Goal: Transaction & Acquisition: Purchase product/service

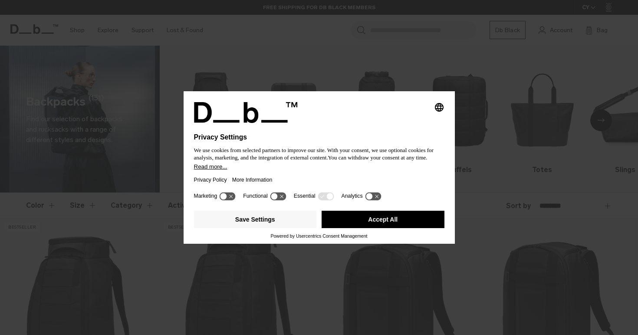
click at [406, 222] on button "Accept All" at bounding box center [383, 219] width 123 height 17
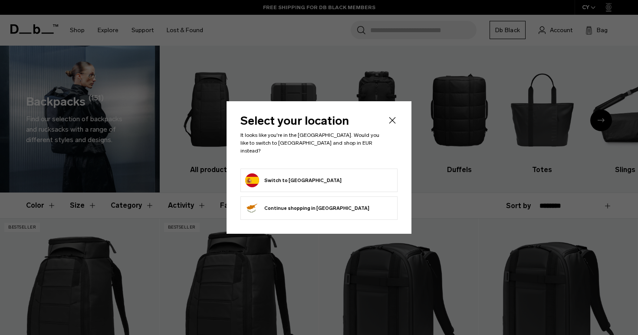
click at [277, 176] on button "Switch to Spain" at bounding box center [293, 180] width 96 height 14
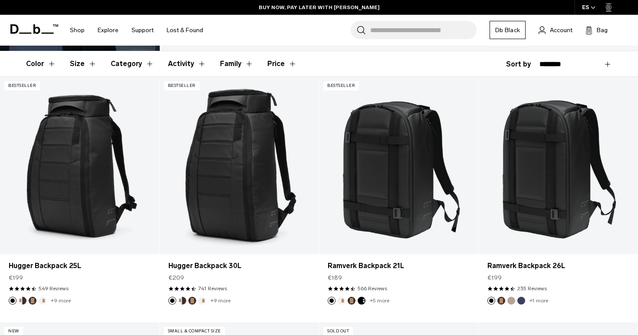
scroll to position [142, 0]
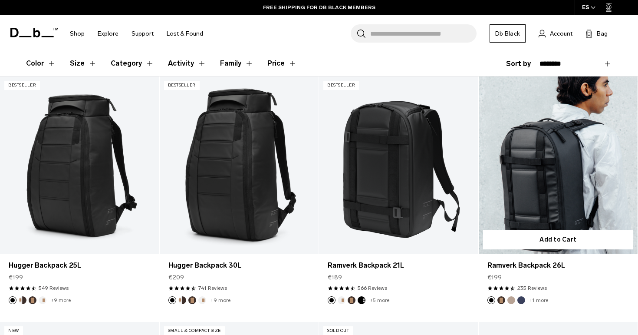
click at [571, 182] on link "Ramverk Backpack 26L" at bounding box center [558, 164] width 159 height 177
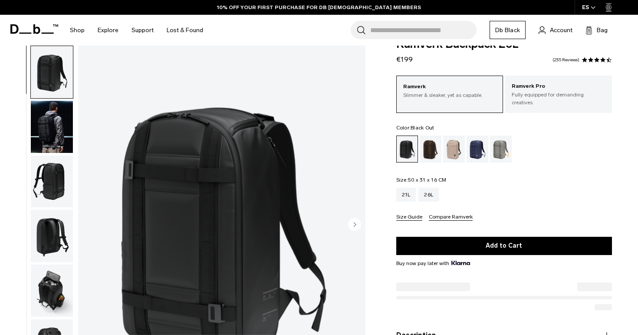
scroll to position [22, 0]
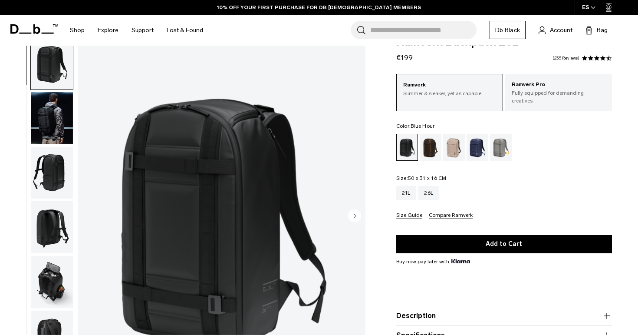
click at [475, 144] on div "Blue Hour" at bounding box center [478, 147] width 22 height 27
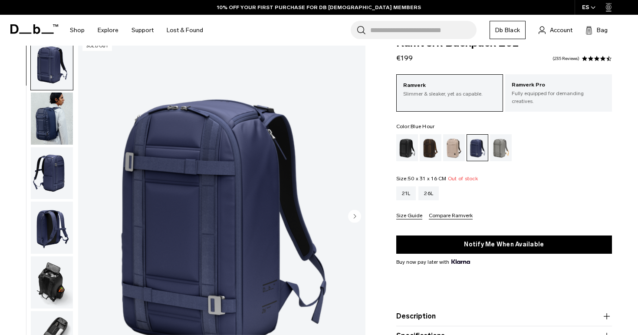
click at [62, 129] on img "button" at bounding box center [52, 118] width 42 height 52
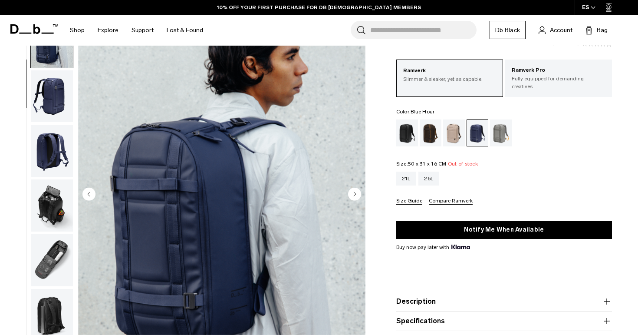
scroll to position [39, 0]
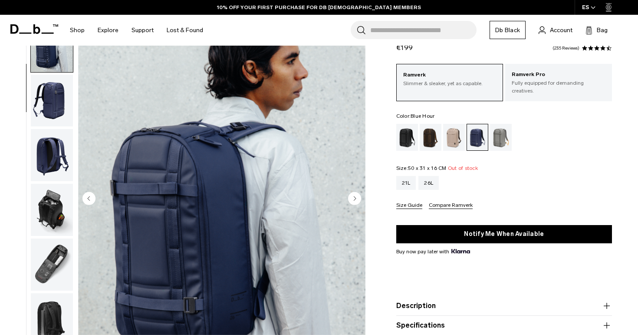
click at [48, 149] on img "button" at bounding box center [52, 155] width 42 height 52
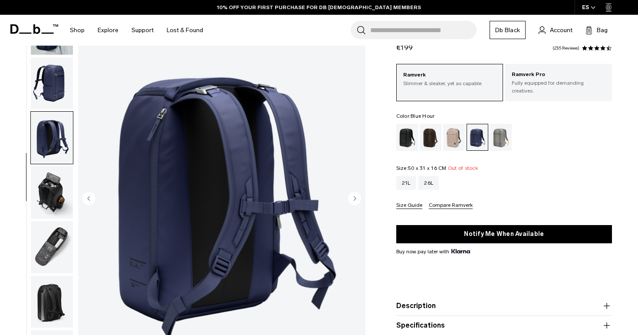
scroll to position [76, 0]
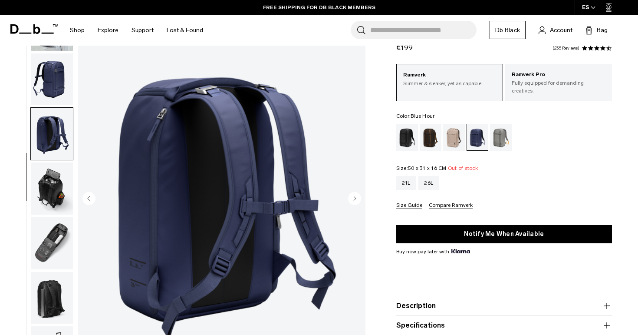
click at [58, 182] on img "button" at bounding box center [52, 188] width 42 height 52
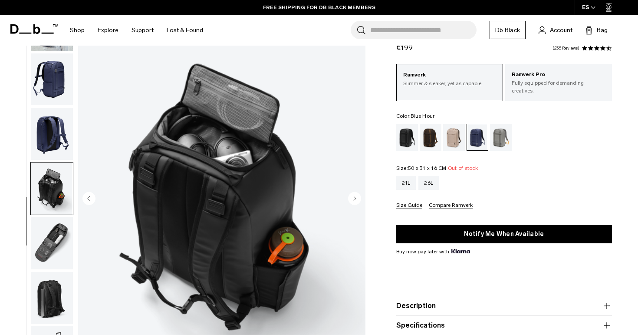
click at [48, 232] on img "button" at bounding box center [52, 243] width 42 height 52
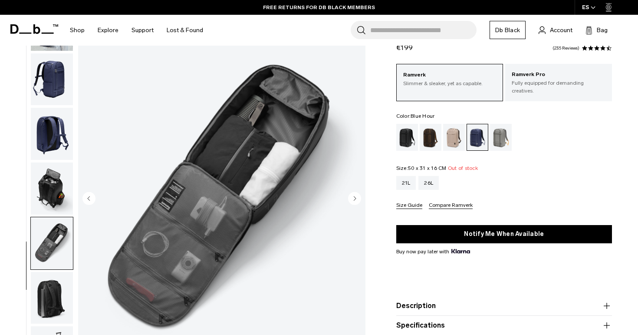
click at [49, 281] on img "button" at bounding box center [52, 298] width 42 height 52
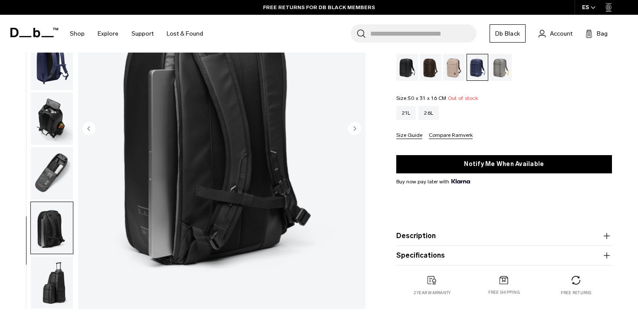
scroll to position [116, 0]
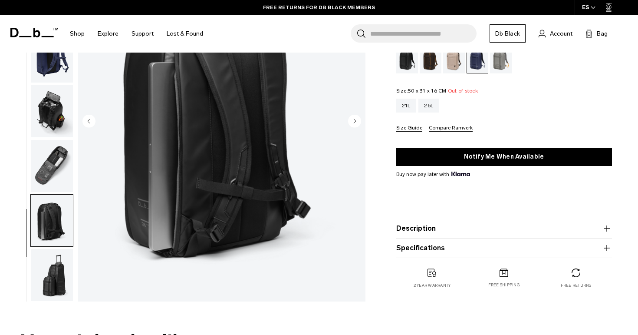
click at [58, 271] on img "button" at bounding box center [52, 275] width 42 height 52
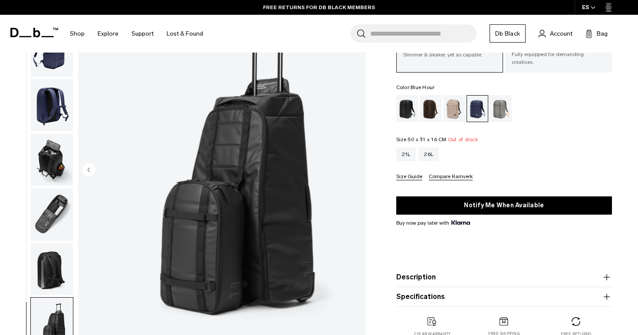
scroll to position [52, 0]
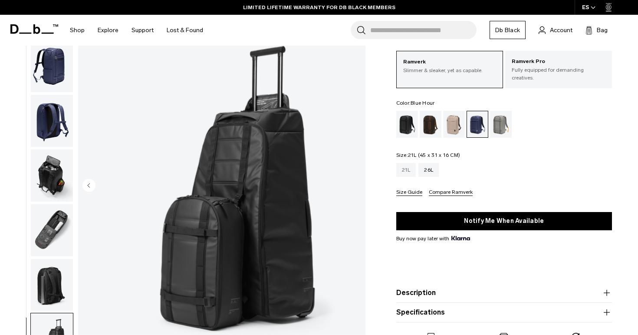
click at [408, 168] on div "21L" at bounding box center [406, 170] width 20 height 14
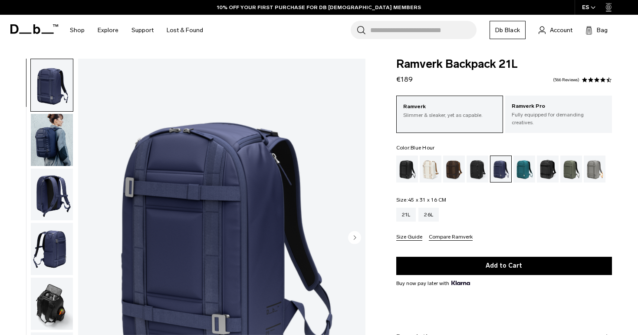
click at [50, 133] on img "button" at bounding box center [52, 140] width 42 height 52
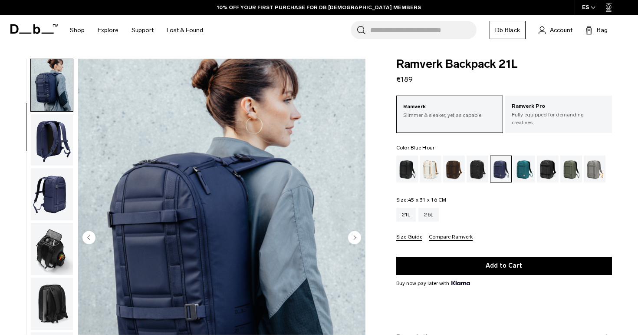
click at [54, 140] on img "button" at bounding box center [52, 140] width 42 height 52
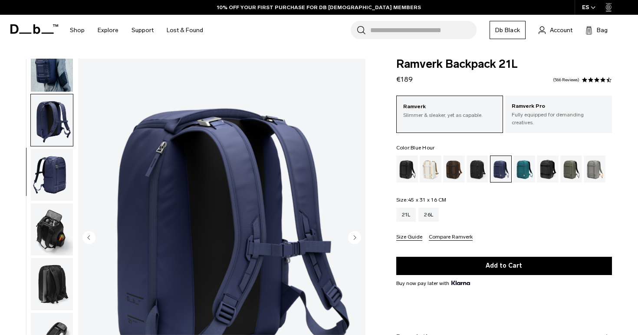
scroll to position [76, 0]
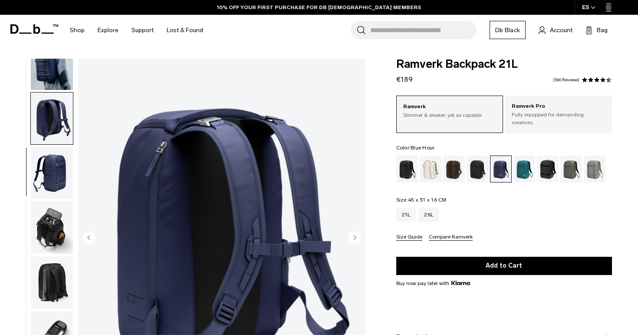
click at [57, 78] on img "button" at bounding box center [52, 64] width 42 height 52
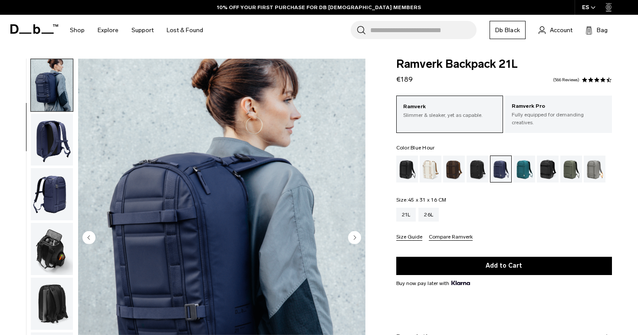
scroll to position [0, 0]
click at [52, 147] on img "button" at bounding box center [52, 140] width 42 height 52
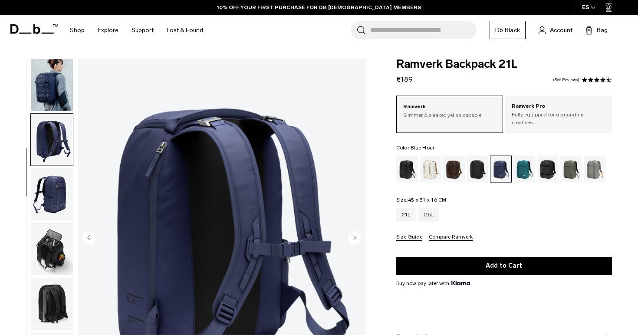
scroll to position [76, 0]
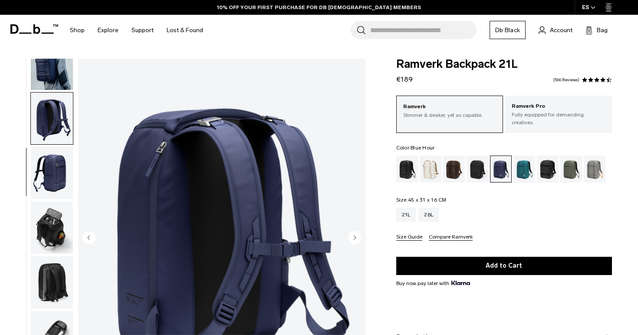
click at [50, 161] on img "button" at bounding box center [52, 173] width 42 height 52
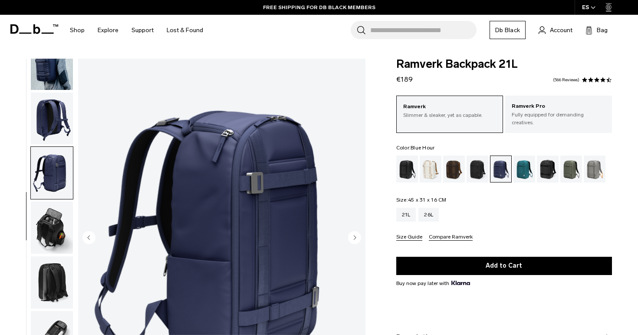
click at [51, 220] on img "button" at bounding box center [52, 227] width 42 height 52
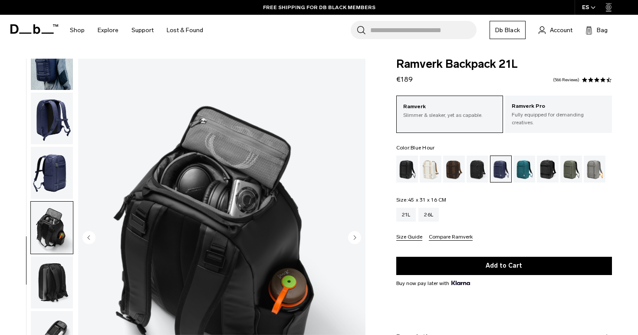
scroll to position [46, 0]
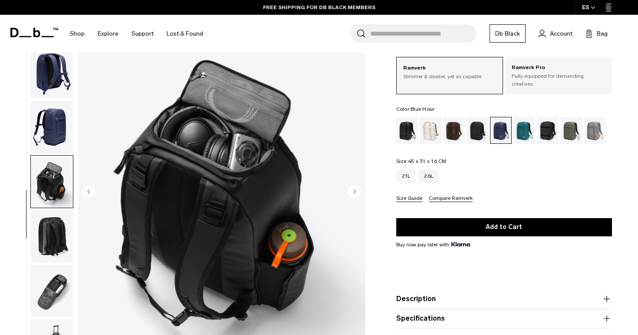
click at [70, 235] on img "button" at bounding box center [52, 236] width 42 height 52
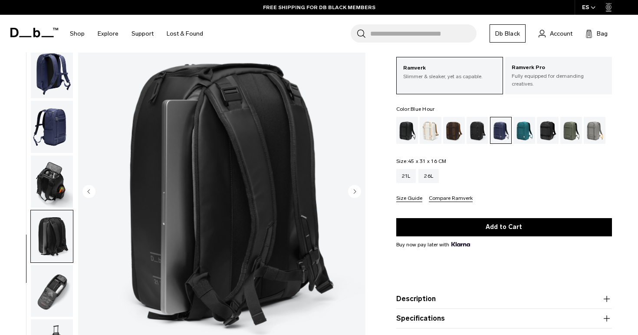
scroll to position [94, 0]
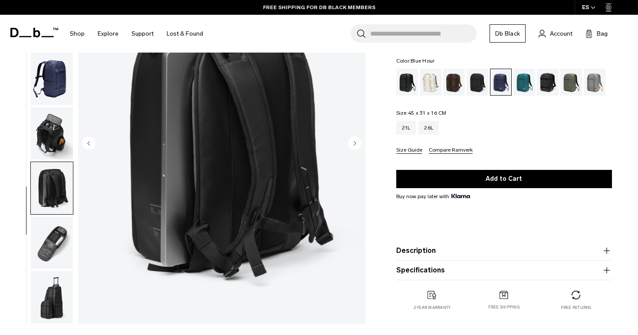
click at [61, 247] on img "button" at bounding box center [52, 243] width 42 height 52
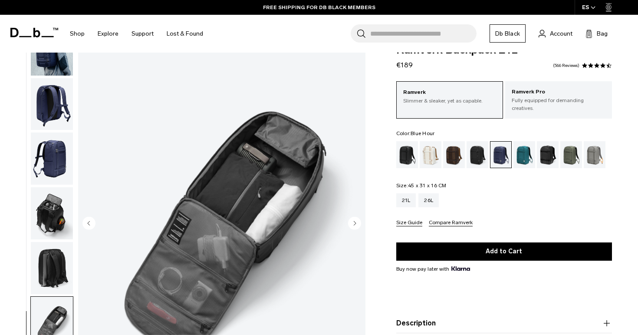
scroll to position [0, 0]
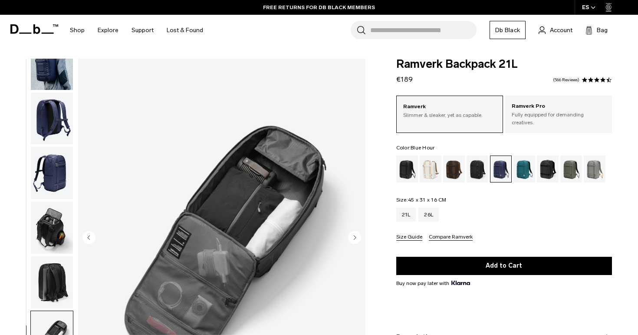
click at [422, 63] on span "Ramverk Backpack 21L" at bounding box center [504, 64] width 216 height 11
copy span "Ramverk"
click at [46, 114] on img "button" at bounding box center [52, 118] width 42 height 52
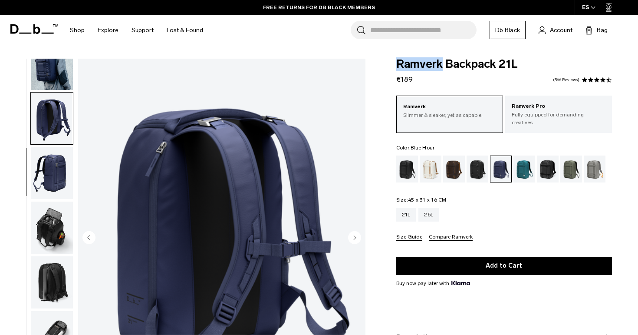
scroll to position [54, 0]
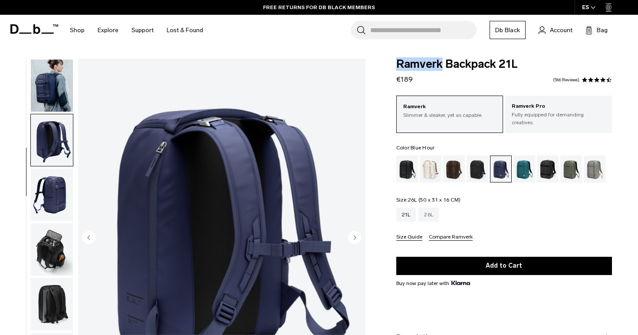
click at [431, 209] on div "26L" at bounding box center [429, 215] width 20 height 14
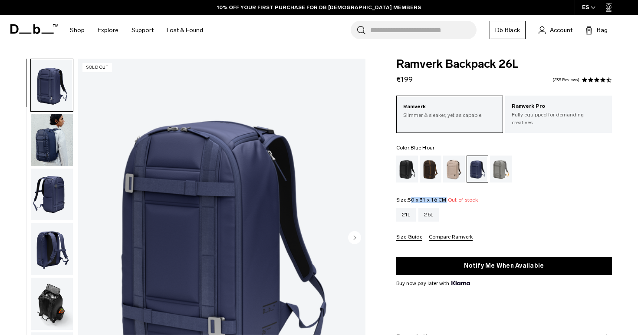
click at [411, 197] on legend "Size: 50 x 31 x 16 CM Out of stock" at bounding box center [437, 199] width 82 height 5
click at [404, 209] on div "21L" at bounding box center [406, 215] width 20 height 14
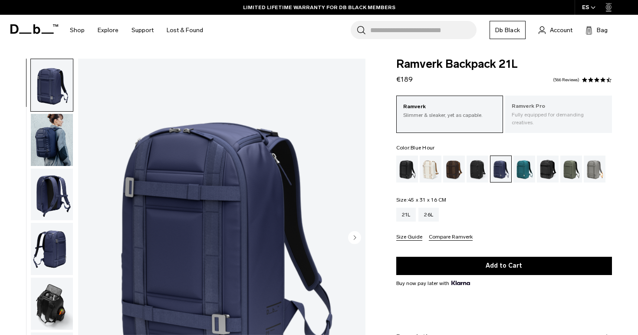
click at [547, 113] on p "Fully equipped for demanding creatives." at bounding box center [559, 119] width 94 height 16
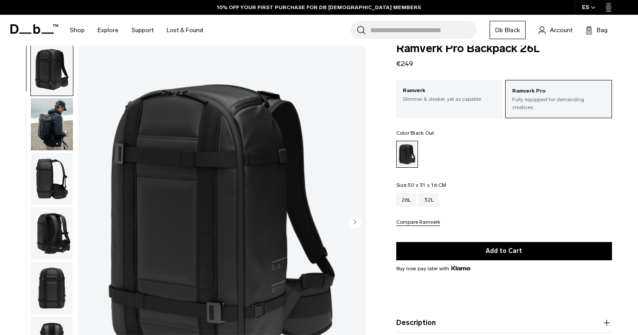
scroll to position [20, 0]
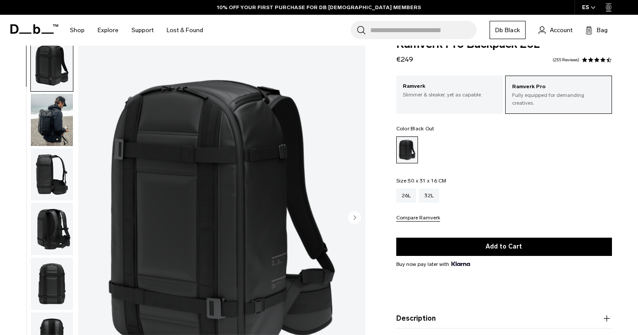
click at [43, 166] on img "button" at bounding box center [52, 175] width 42 height 52
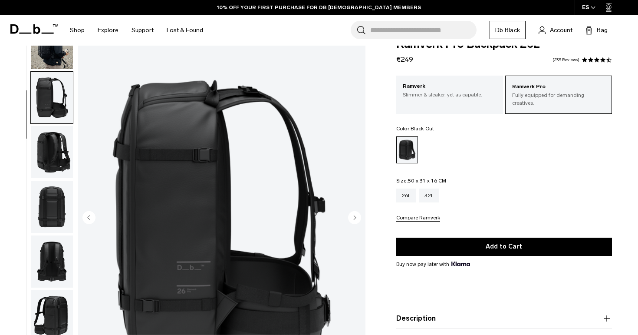
scroll to position [109, 0]
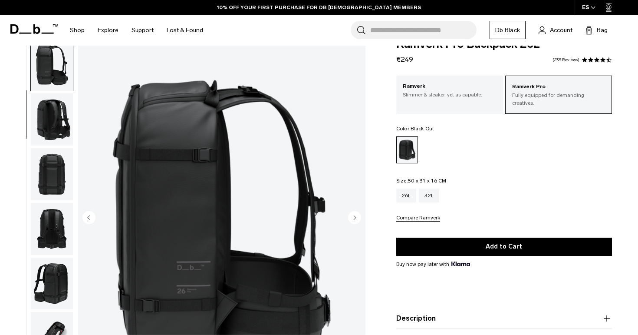
click at [53, 179] on img "button" at bounding box center [52, 174] width 42 height 52
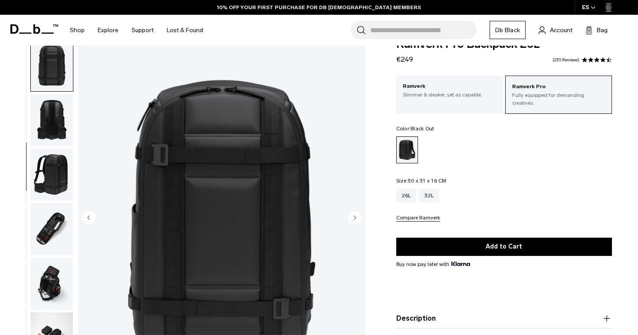
click at [51, 187] on img "button" at bounding box center [52, 175] width 42 height 52
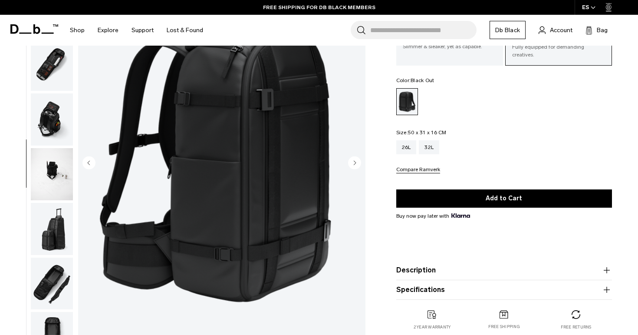
scroll to position [75, 0]
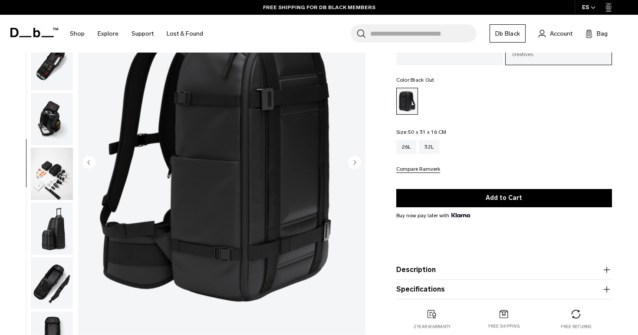
click at [59, 178] on img "button" at bounding box center [52, 174] width 42 height 52
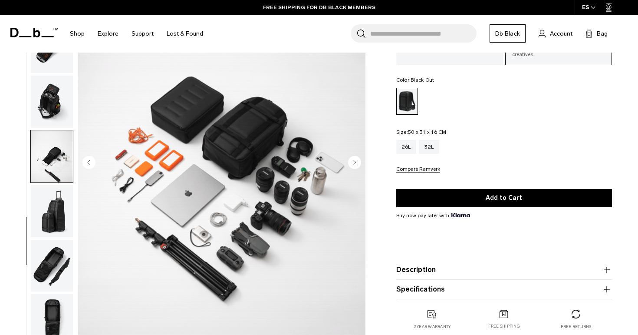
scroll to position [349, 0]
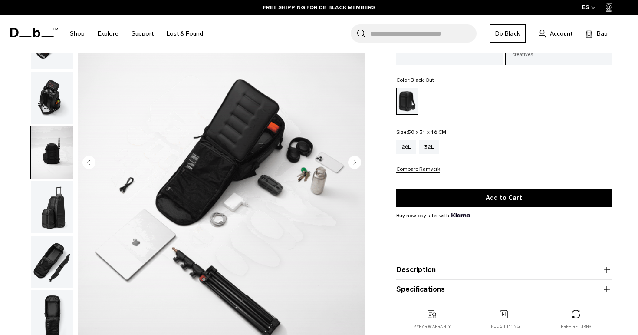
click at [60, 192] on img "button" at bounding box center [52, 207] width 42 height 52
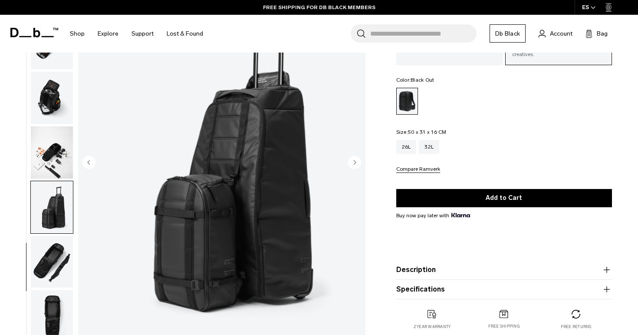
click at [51, 250] on img "button" at bounding box center [52, 262] width 42 height 52
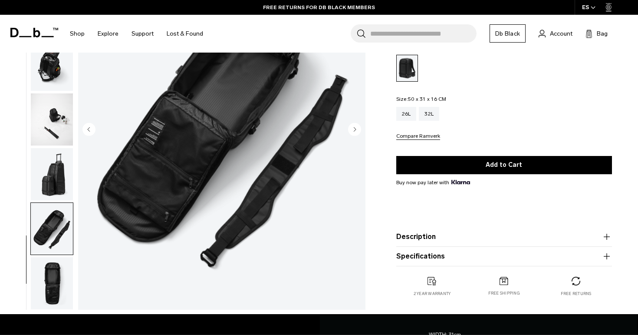
scroll to position [125, 0]
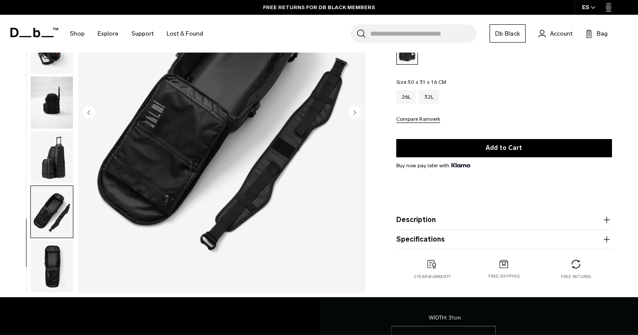
click at [56, 254] on img "button" at bounding box center [52, 266] width 42 height 52
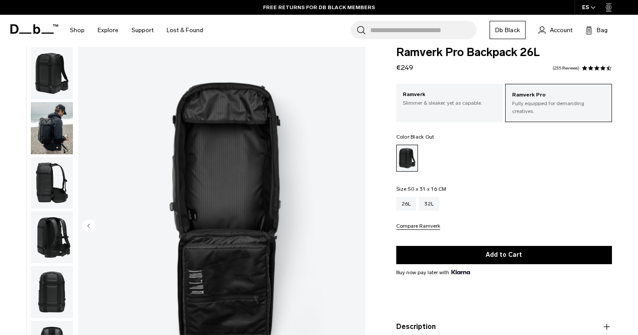
scroll to position [0, 0]
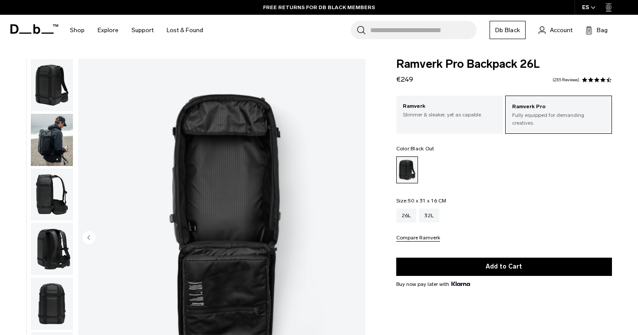
click at [56, 144] on img "button" at bounding box center [52, 140] width 42 height 52
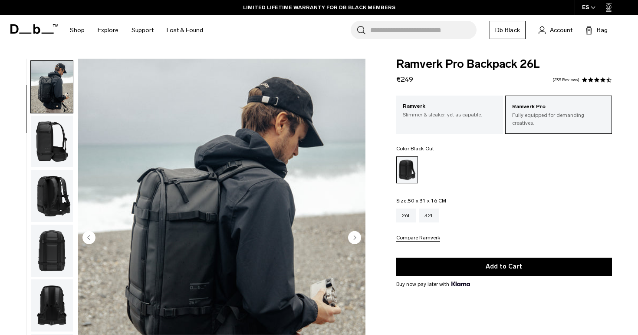
scroll to position [55, 0]
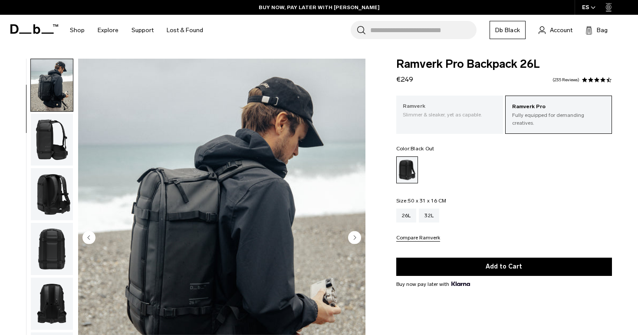
click at [462, 112] on p "Slimmer & sleaker, yet as capable." at bounding box center [450, 115] width 94 height 8
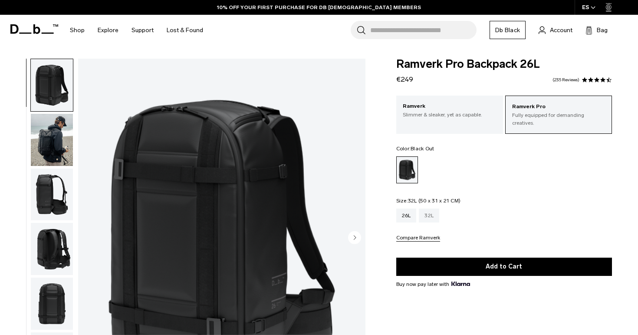
click at [433, 211] on div "32L" at bounding box center [429, 215] width 20 height 14
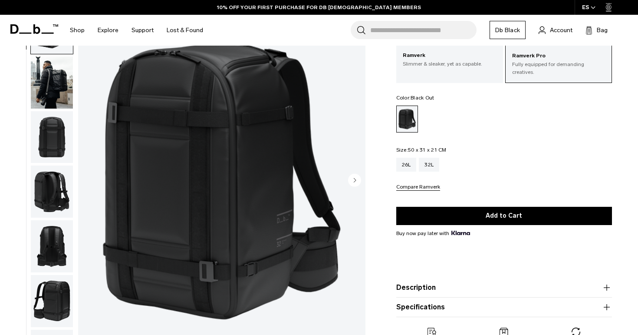
scroll to position [70, 0]
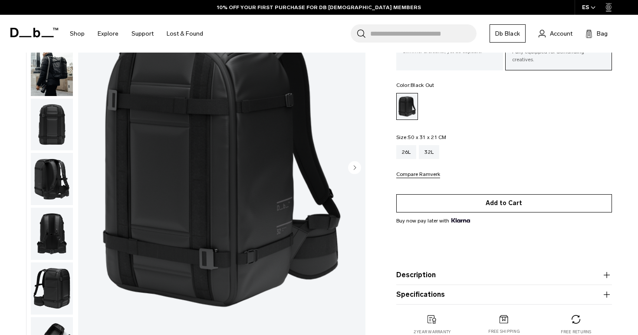
click at [432, 200] on button "Add to Cart" at bounding box center [504, 203] width 216 height 18
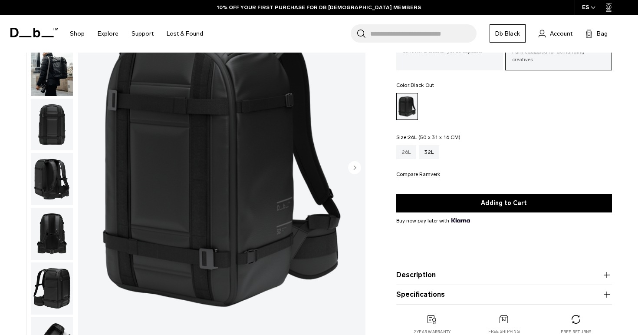
click at [406, 148] on div "26L" at bounding box center [406, 152] width 20 height 14
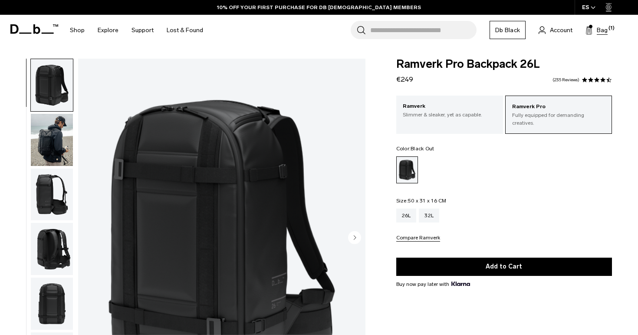
click at [591, 34] on icon at bounding box center [589, 30] width 7 height 9
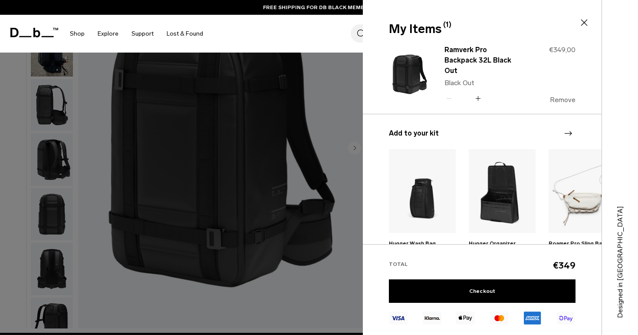
click at [569, 96] on button "Remove" at bounding box center [563, 100] width 26 height 8
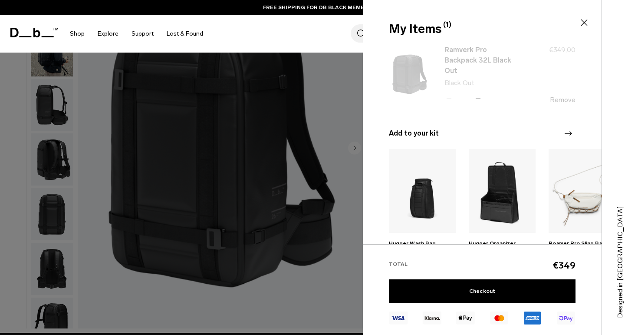
click at [585, 20] on icon at bounding box center [584, 22] width 10 height 10
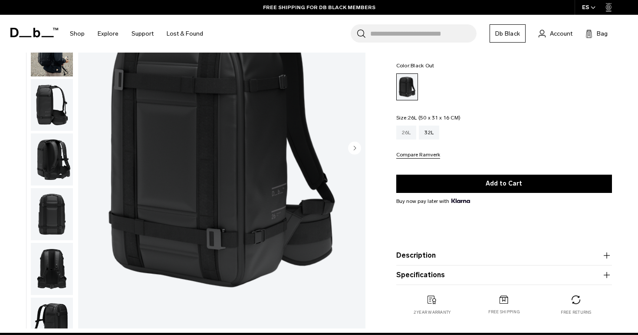
click at [406, 131] on div "26L" at bounding box center [406, 132] width 20 height 14
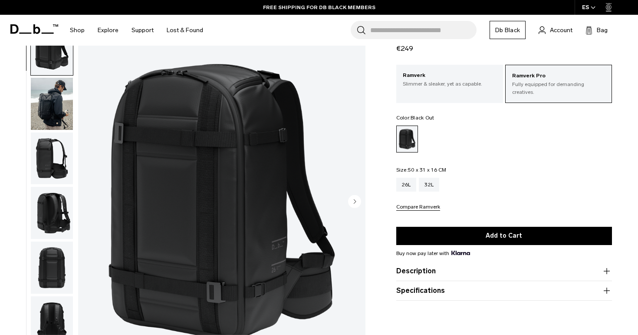
scroll to position [36, 0]
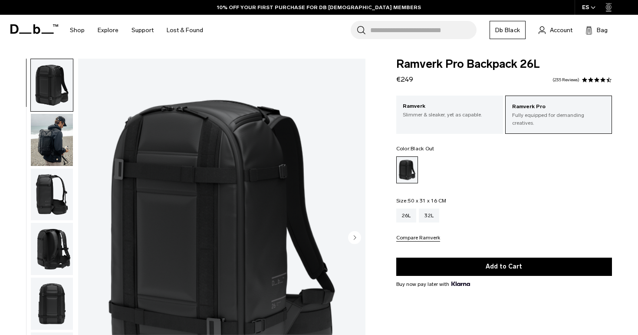
drag, startPoint x: 416, startPoint y: 79, endPoint x: 398, endPoint y: 82, distance: 18.0
click at [398, 82] on div "Ramverk Pro Backpack 26L €249 4.5 star rating 235 Reviews" at bounding box center [504, 72] width 216 height 26
click at [528, 156] on ul at bounding box center [504, 169] width 216 height 27
click at [48, 204] on img "button" at bounding box center [52, 194] width 42 height 52
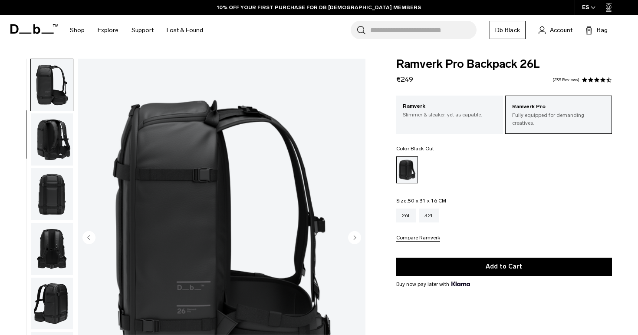
click at [43, 217] on img "button" at bounding box center [52, 194] width 42 height 52
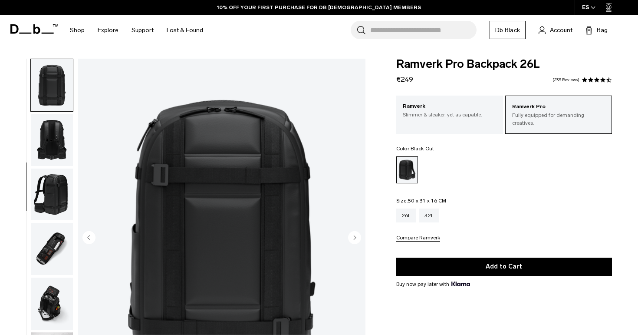
click at [43, 217] on img "button" at bounding box center [52, 194] width 42 height 52
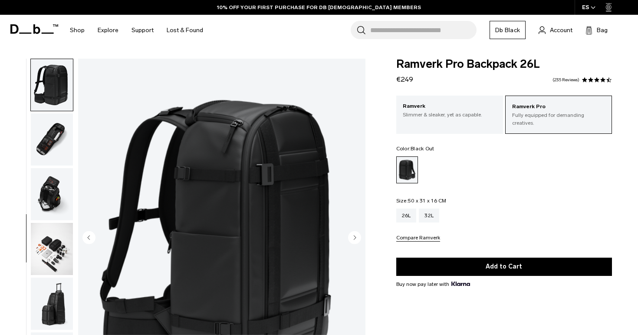
click at [43, 226] on img "button" at bounding box center [52, 249] width 42 height 52
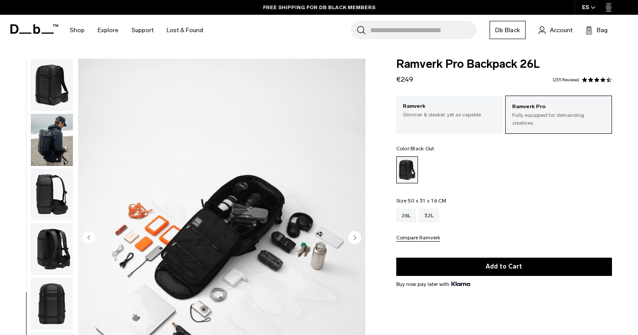
click at [55, 140] on img "button" at bounding box center [52, 140] width 42 height 52
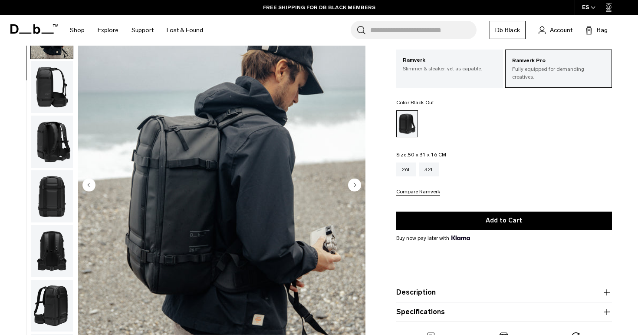
scroll to position [59, 0]
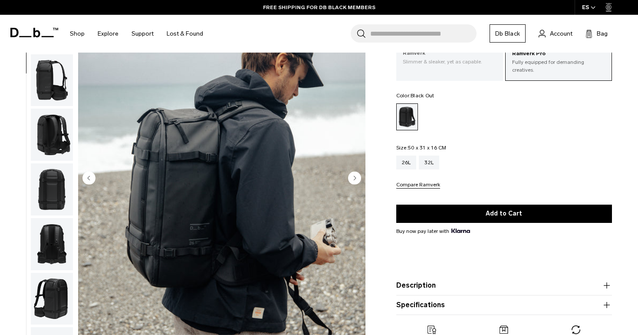
click at [454, 58] on p "Ramverk" at bounding box center [450, 53] width 94 height 9
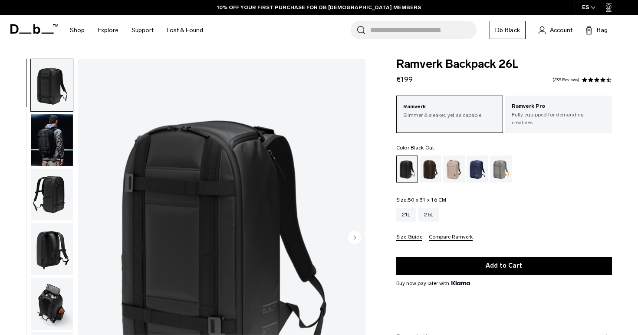
click at [56, 193] on img "button" at bounding box center [52, 194] width 42 height 52
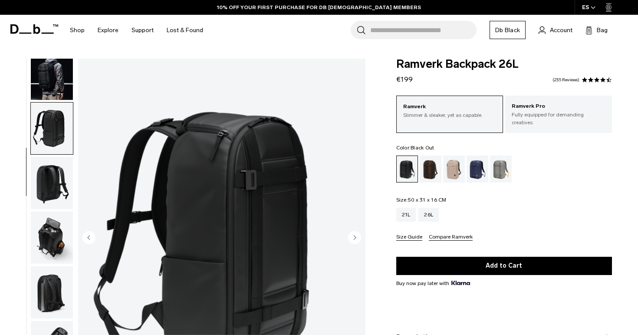
scroll to position [76, 0]
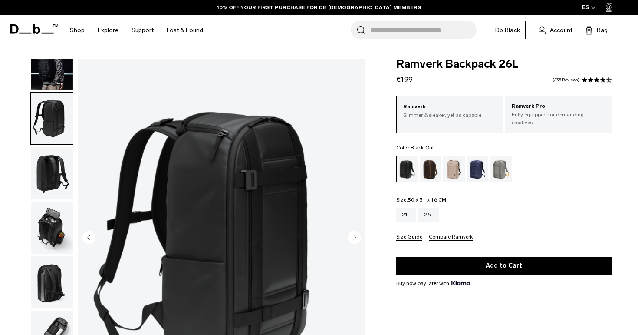
click at [59, 222] on img "button" at bounding box center [52, 227] width 42 height 52
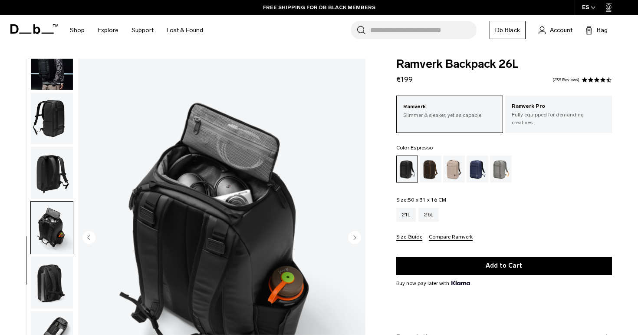
click at [434, 167] on div "Espresso" at bounding box center [431, 168] width 22 height 27
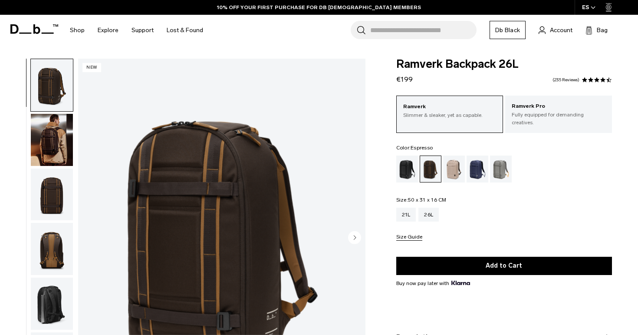
click at [46, 140] on img "button" at bounding box center [52, 140] width 42 height 52
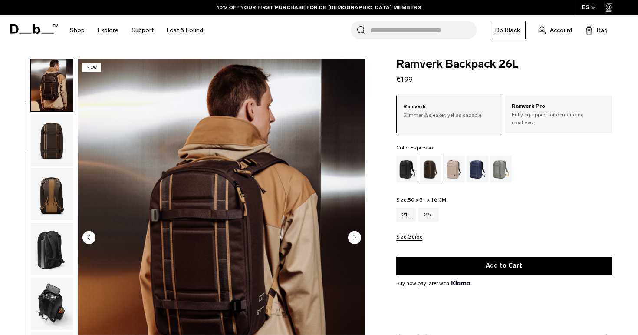
click at [50, 154] on img "button" at bounding box center [52, 140] width 42 height 52
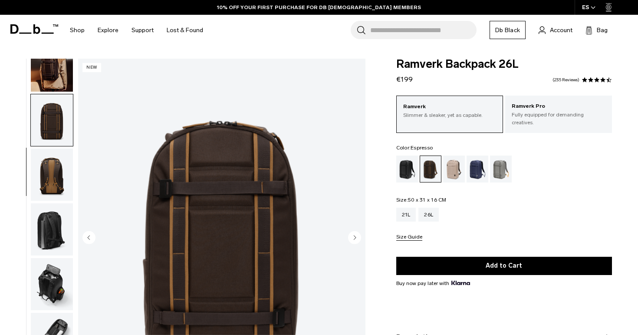
scroll to position [76, 0]
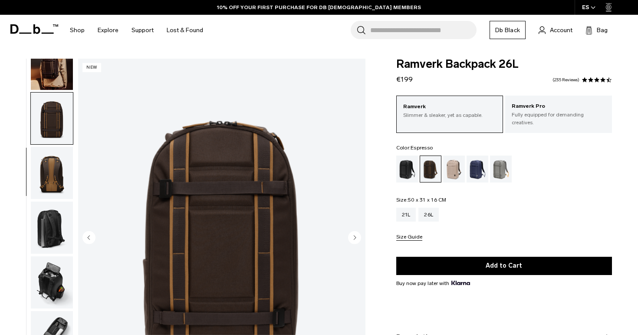
click at [52, 174] on img "button" at bounding box center [52, 173] width 42 height 52
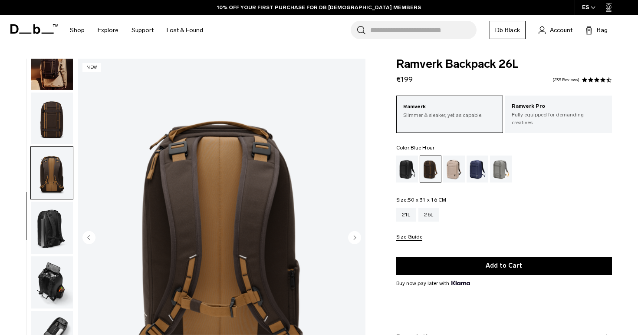
click at [478, 162] on div "Blue Hour" at bounding box center [478, 168] width 22 height 27
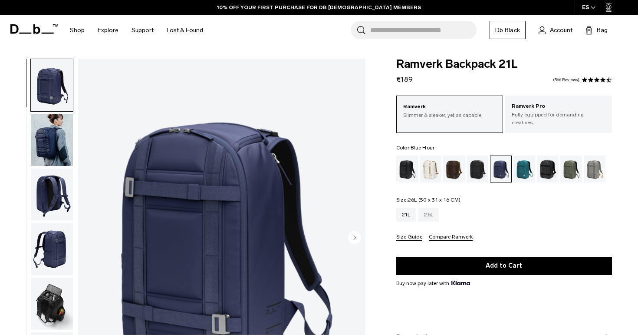
click at [424, 211] on div "26L" at bounding box center [429, 215] width 20 height 14
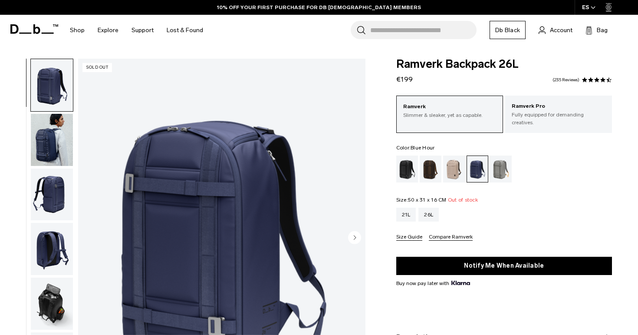
click at [68, 253] on img "button" at bounding box center [52, 249] width 42 height 52
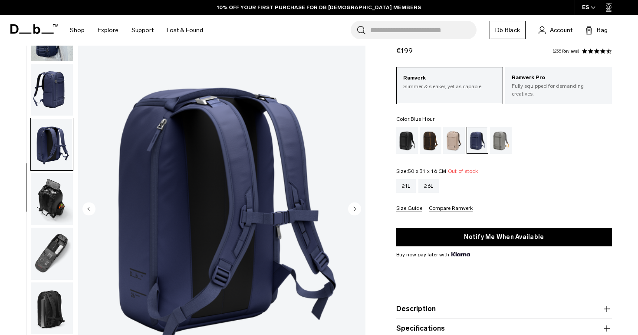
scroll to position [33, 0]
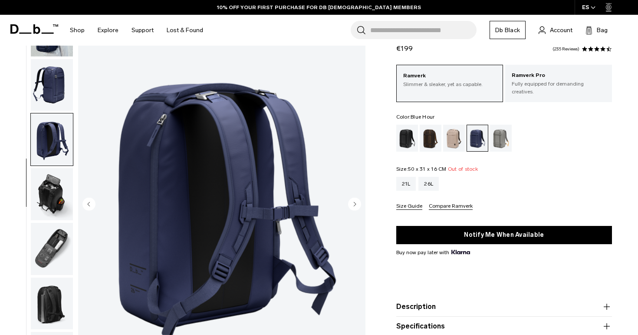
click at [62, 251] on img "button" at bounding box center [52, 249] width 42 height 52
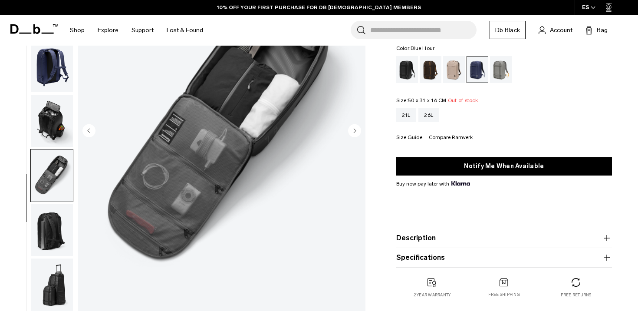
scroll to position [130, 0]
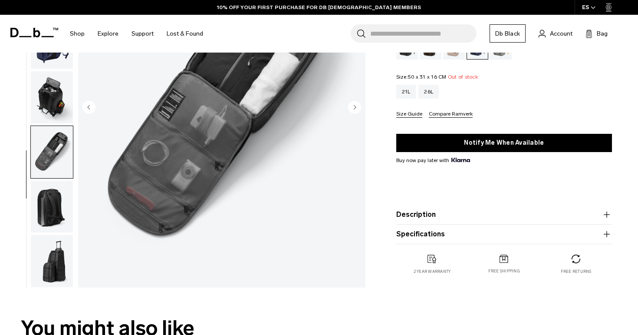
click at [57, 215] on img "button" at bounding box center [52, 207] width 42 height 52
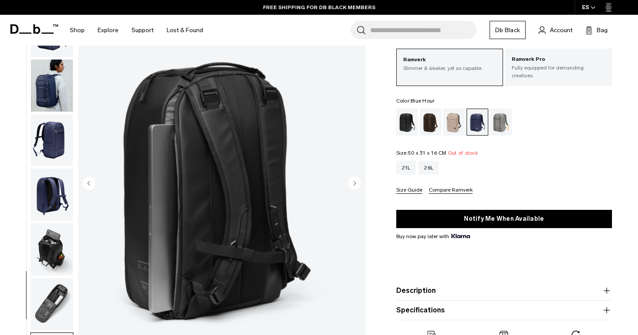
scroll to position [0, 0]
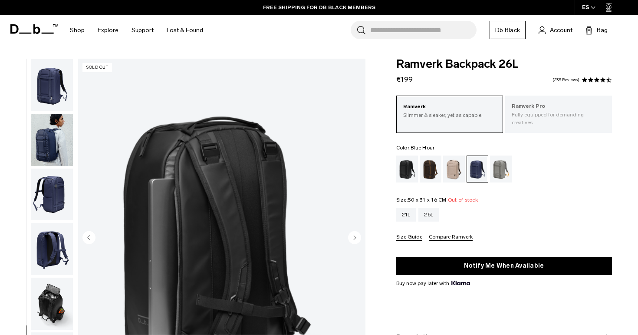
click at [542, 110] on p "Ramverk Pro" at bounding box center [559, 106] width 94 height 9
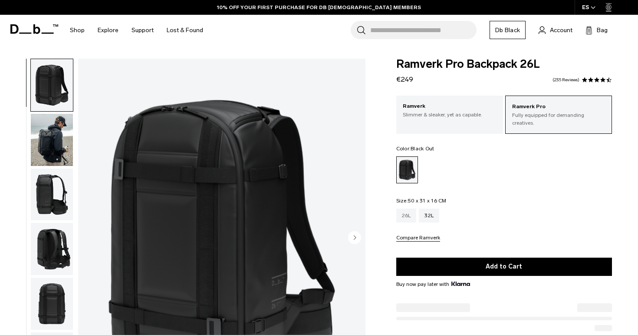
click at [403, 208] on div "26L" at bounding box center [406, 215] width 20 height 14
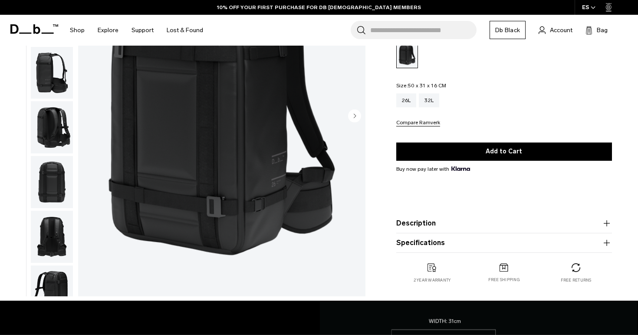
scroll to position [125, 0]
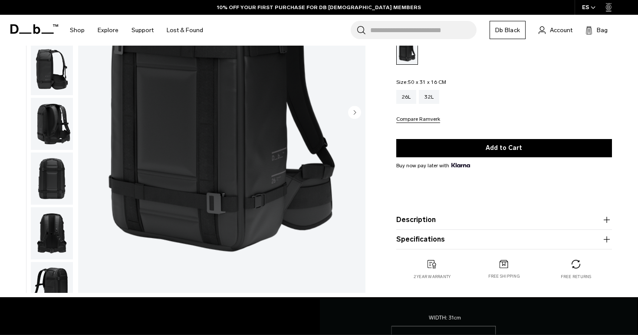
click at [74, 237] on div "01 / 13" at bounding box center [185, 115] width 370 height 363
click at [66, 236] on img "button" at bounding box center [52, 233] width 42 height 52
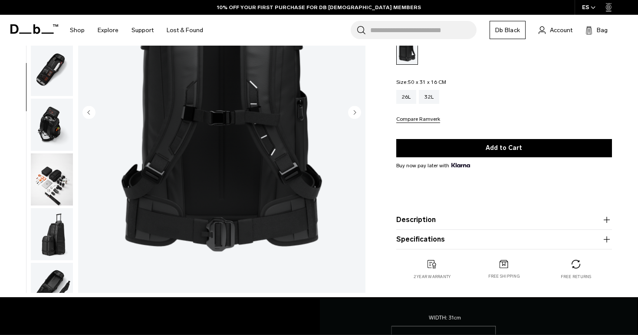
scroll to position [273, 0]
click at [59, 229] on img "button" at bounding box center [52, 233] width 42 height 52
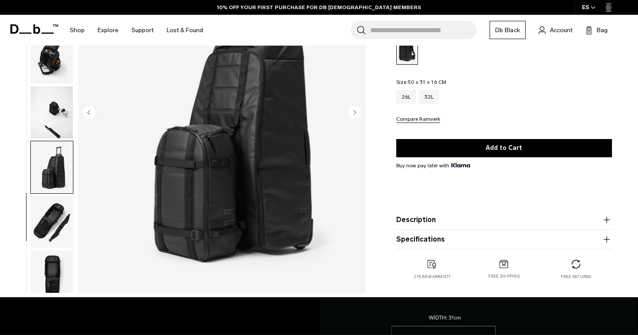
scroll to position [349, 0]
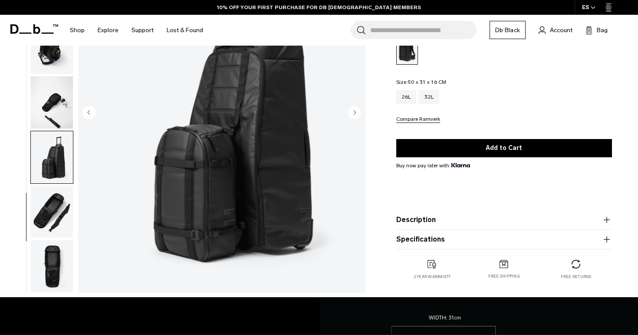
click at [46, 139] on img "button" at bounding box center [52, 157] width 42 height 52
click at [55, 262] on img "button" at bounding box center [52, 266] width 42 height 52
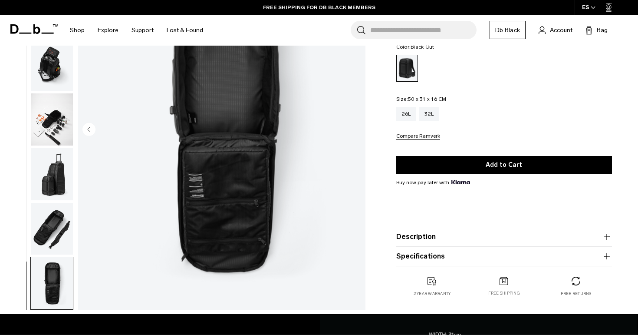
scroll to position [0, 0]
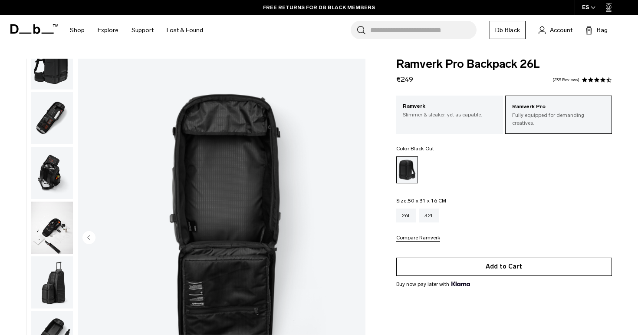
click at [515, 261] on button "Add to Cart" at bounding box center [504, 267] width 216 height 18
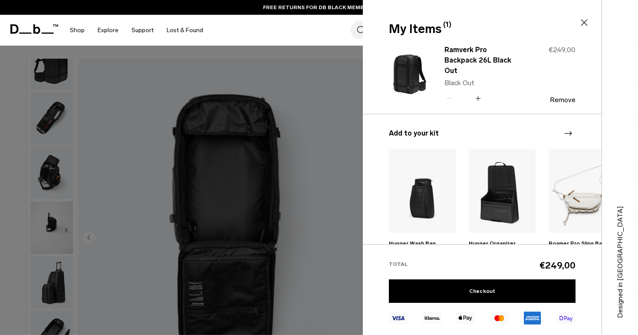
click at [581, 23] on icon at bounding box center [584, 22] width 10 height 10
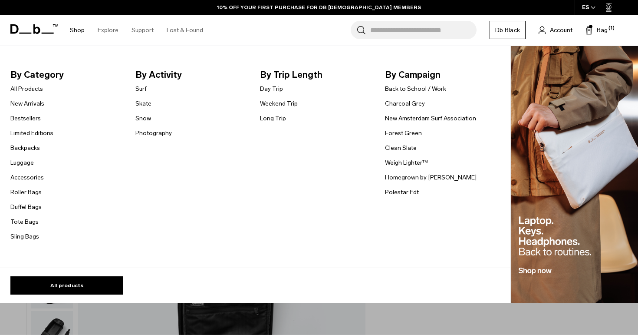
click at [36, 106] on link "New Arrivals" at bounding box center [27, 103] width 34 height 9
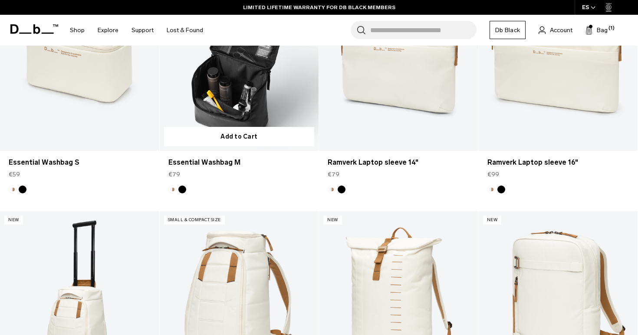
scroll to position [570, 0]
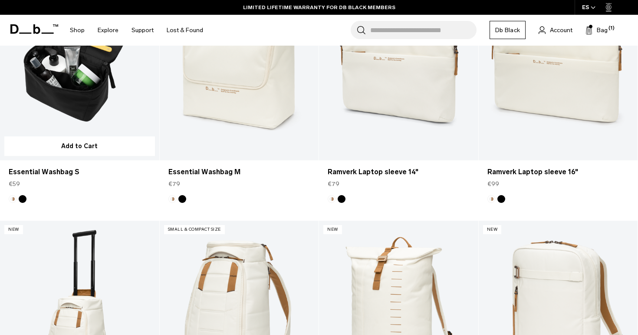
click at [23, 203] on article "New Add to Cart Essential Washbag S €59" at bounding box center [80, 101] width 160 height 237
click at [23, 198] on button "Black Out" at bounding box center [23, 199] width 8 height 8
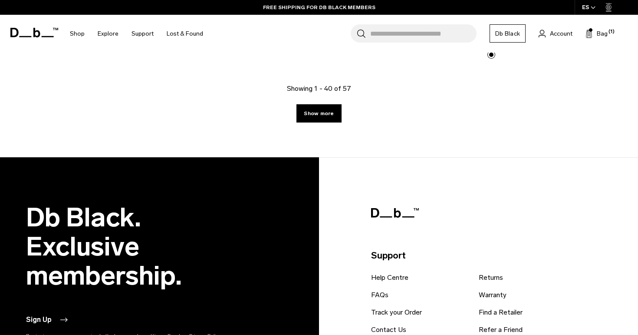
scroll to position [2653, 0]
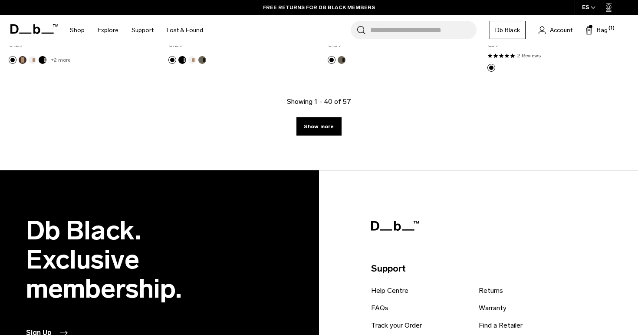
click at [325, 139] on div "Showing 1 - 40 of 57 Show more" at bounding box center [319, 133] width 638 height 74
click at [325, 133] on link "Show more" at bounding box center [319, 126] width 45 height 18
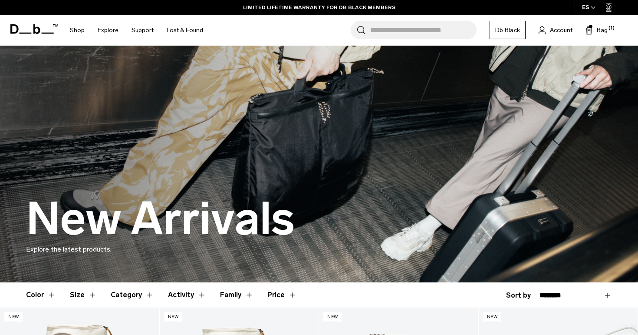
click at [605, 20] on div "Search for Bags, Luggage... Search Close Trending Products All Products Hugger …" at bounding box center [421, 30] width 422 height 31
click at [598, 31] on span "Bag" at bounding box center [602, 30] width 11 height 9
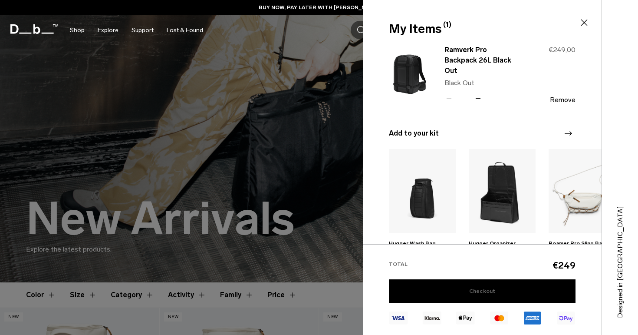
click at [479, 287] on link "Checkout" at bounding box center [482, 290] width 187 height 23
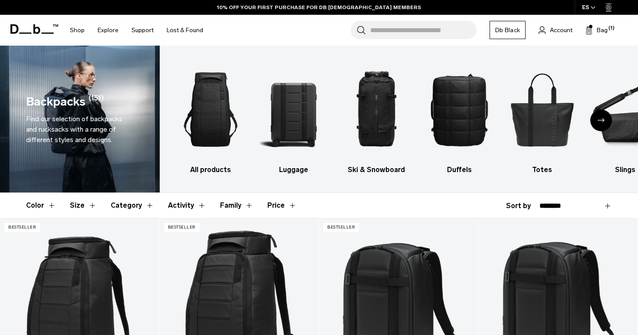
click at [588, 8] on div "ES" at bounding box center [589, 7] width 29 height 15
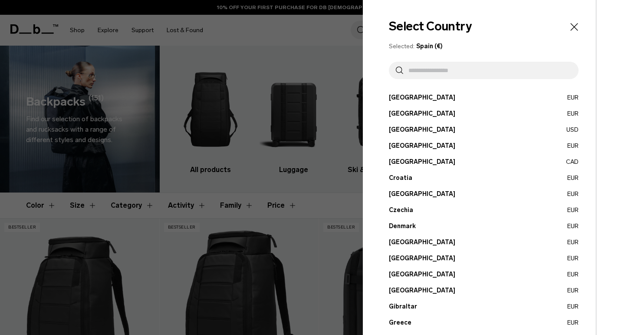
click at [526, 67] on input "text" at bounding box center [487, 70] width 168 height 17
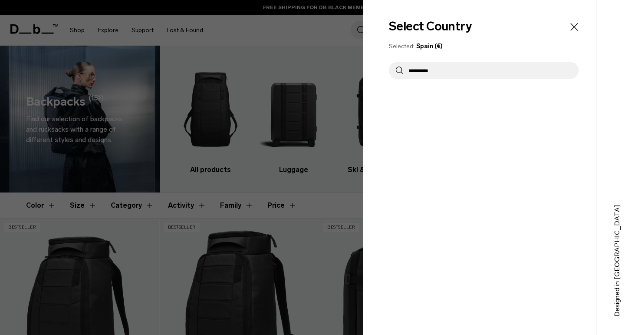
click at [513, 69] on input "**********" at bounding box center [487, 70] width 168 height 17
click at [396, 66] on icon at bounding box center [399, 70] width 7 height 10
click at [577, 27] on icon "Close" at bounding box center [574, 27] width 12 height 12
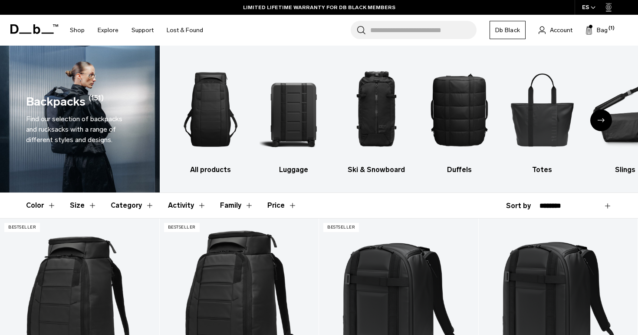
click at [589, 7] on div "ES" at bounding box center [589, 7] width 29 height 15
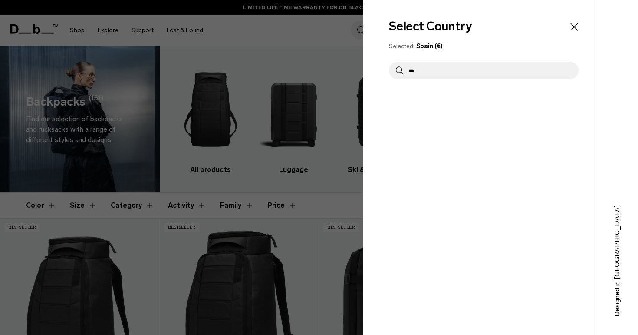
click at [575, 26] on icon "Close" at bounding box center [574, 27] width 12 height 12
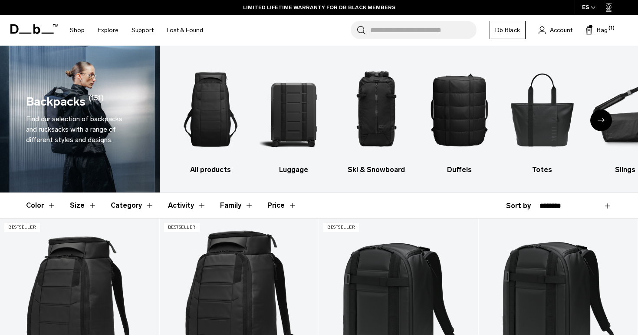
click at [584, 6] on div "ES" at bounding box center [589, 7] width 29 height 15
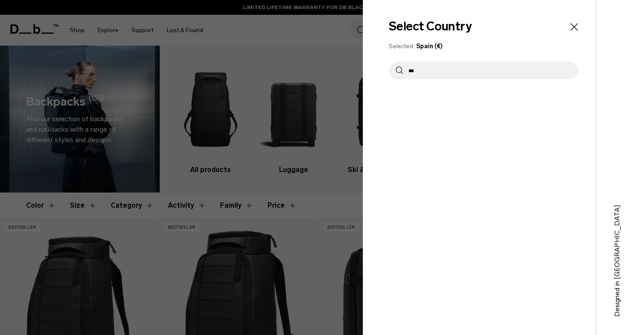
click at [518, 66] on input "***" at bounding box center [487, 70] width 168 height 17
type input "*"
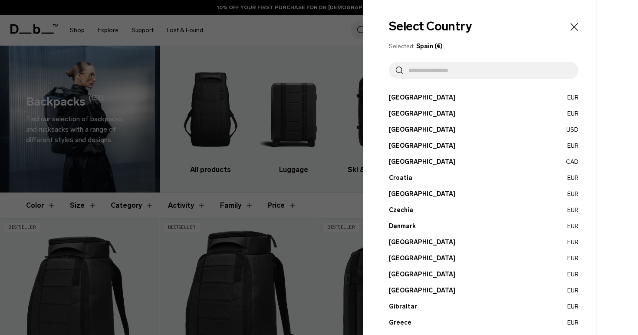
click at [577, 26] on icon "Close" at bounding box center [574, 27] width 12 height 12
